Goal: Information Seeking & Learning: Learn about a topic

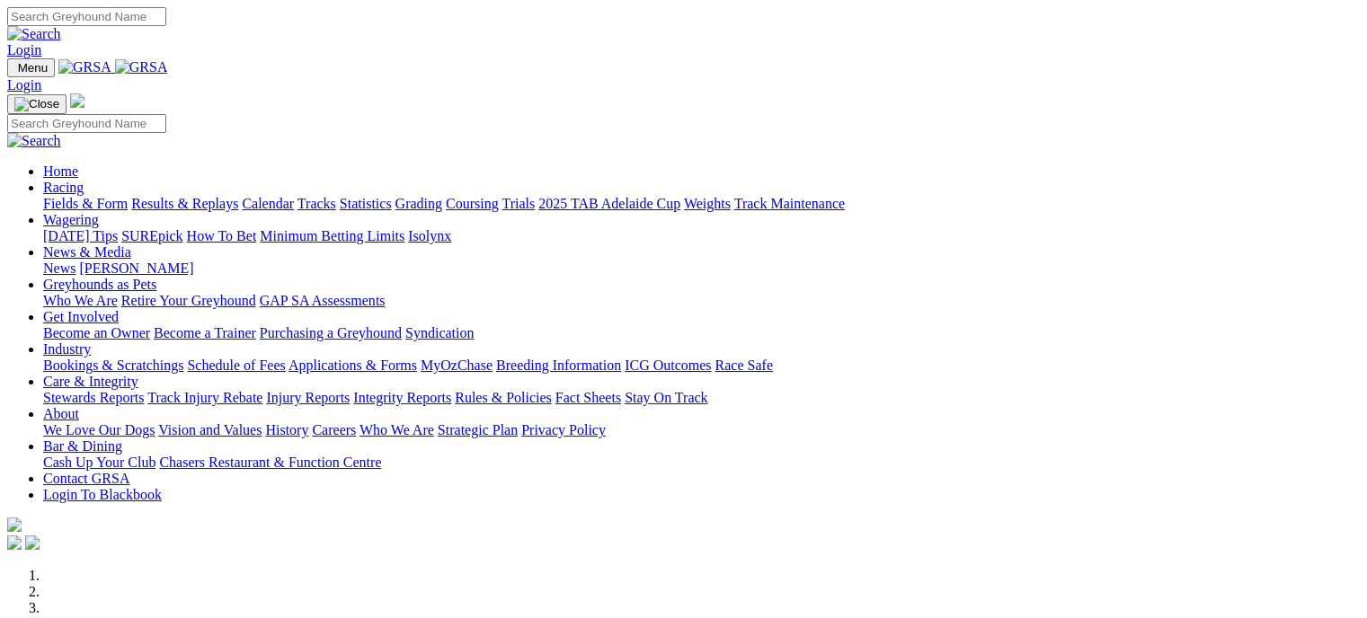
click at [84, 180] on link "Racing" at bounding box center [63, 187] width 40 height 15
click at [99, 212] on link "Wagering" at bounding box center [71, 219] width 56 height 15
click at [84, 180] on link "Racing" at bounding box center [63, 187] width 40 height 15
click at [79, 196] on link "Fields & Form" at bounding box center [85, 203] width 84 height 15
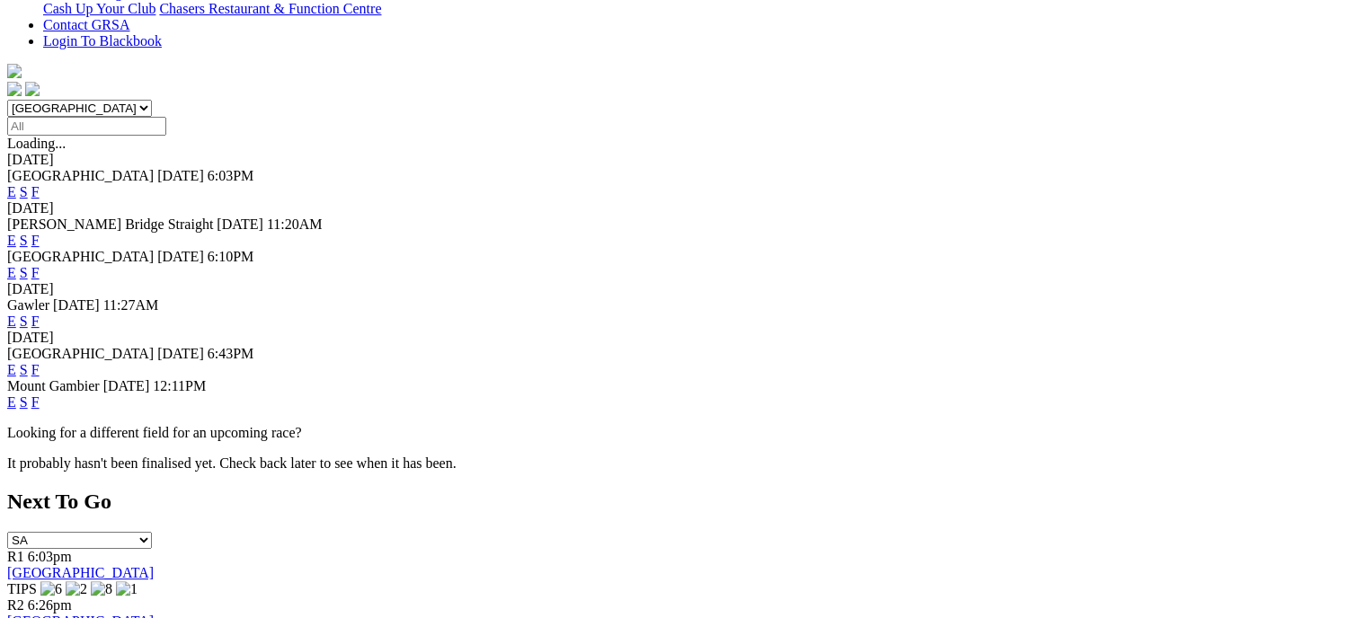
scroll to position [489, 0]
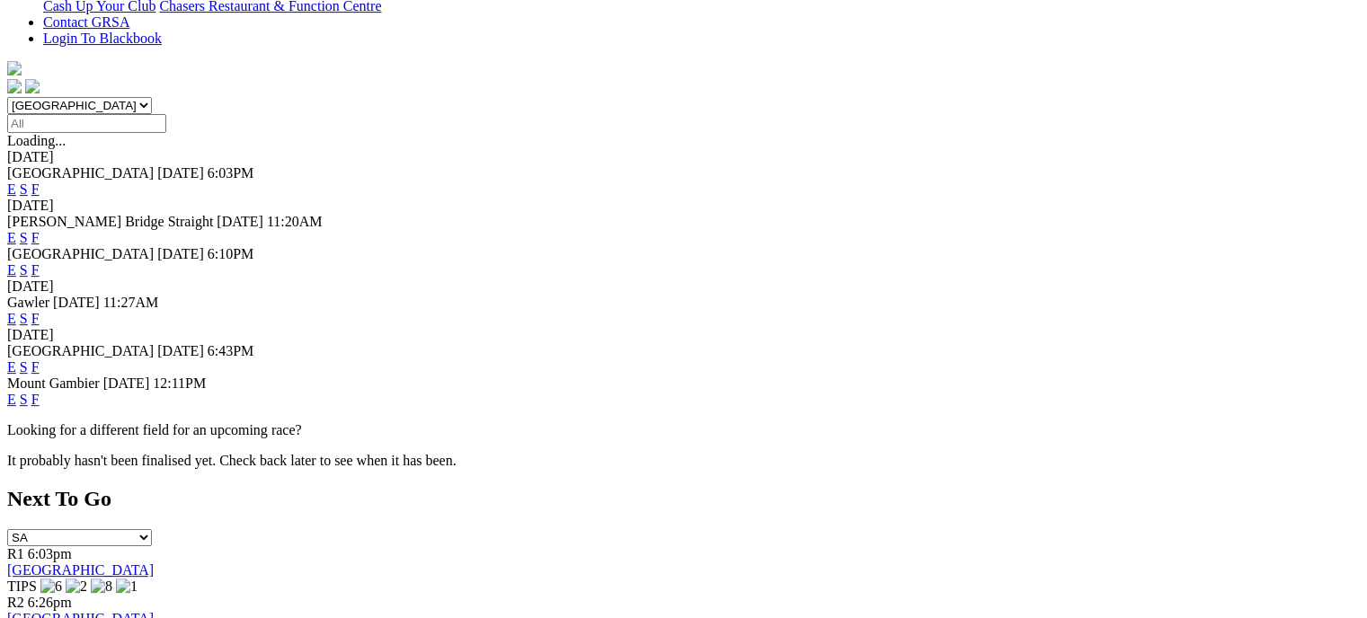
click at [40, 359] on link "F" at bounding box center [35, 366] width 8 height 15
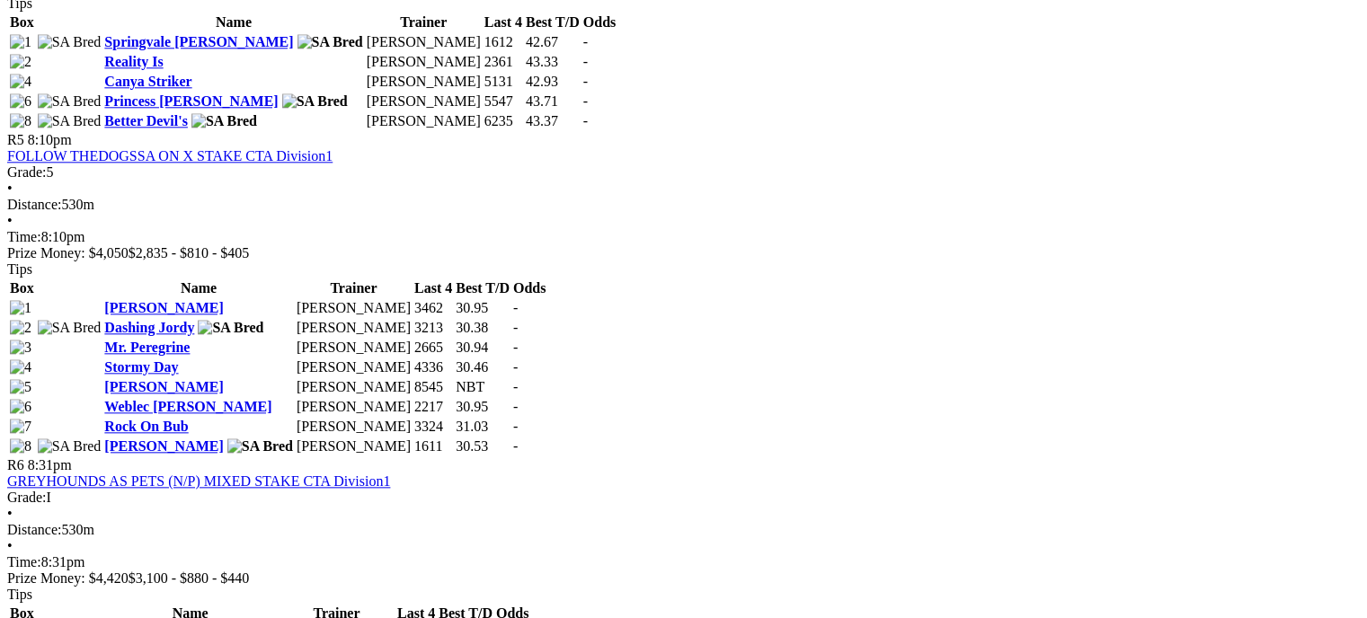
scroll to position [1975, 0]
